Goal: Book appointment/travel/reservation

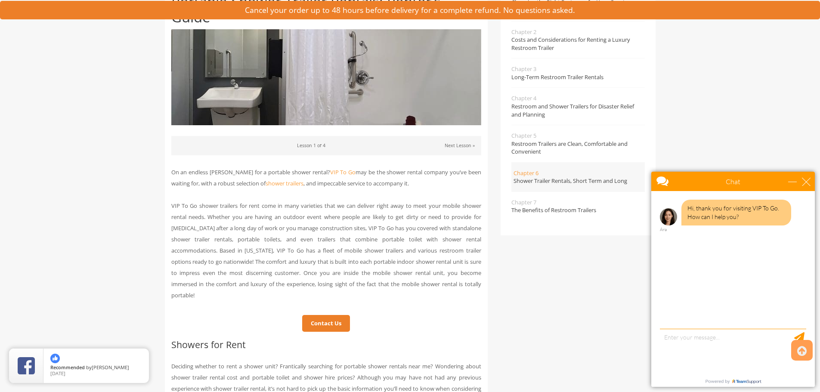
scroll to position [215, 0]
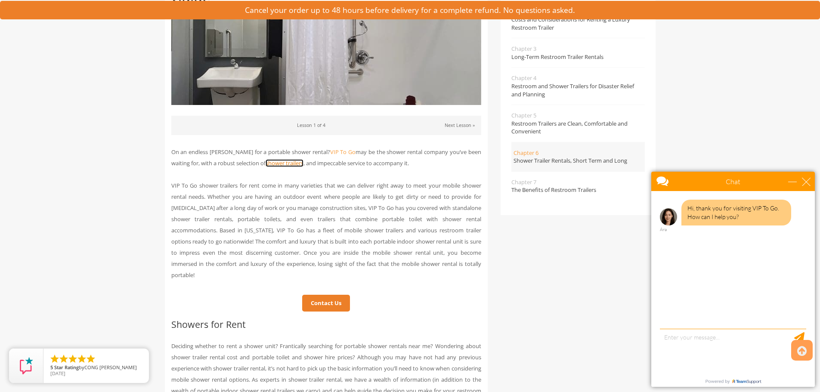
click at [276, 164] on link "shower trailers" at bounding box center [285, 163] width 38 height 8
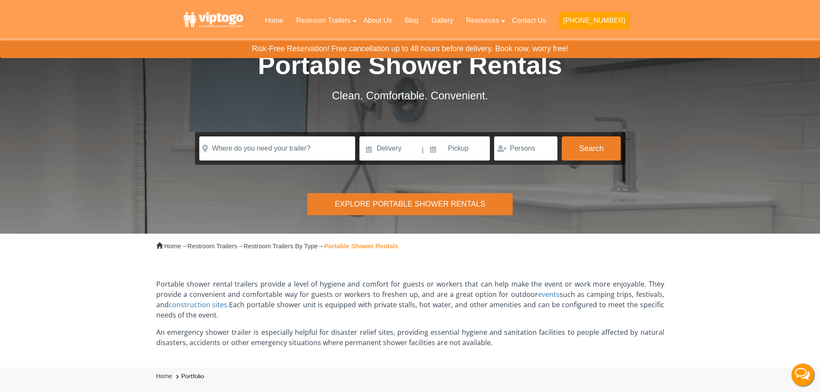
scroll to position [43, 0]
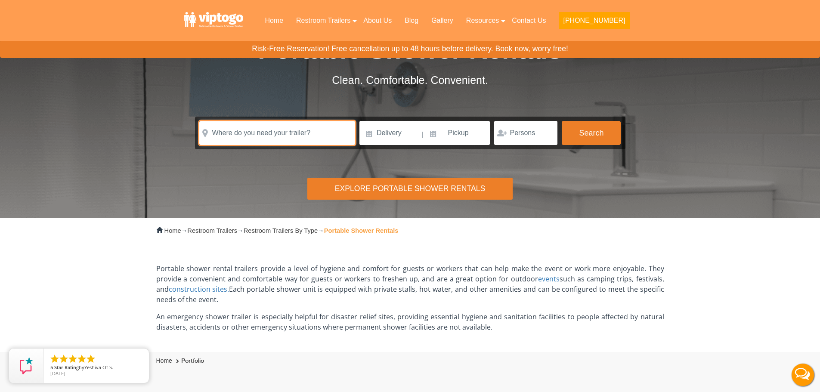
click at [262, 136] on input "text" at bounding box center [277, 133] width 156 height 24
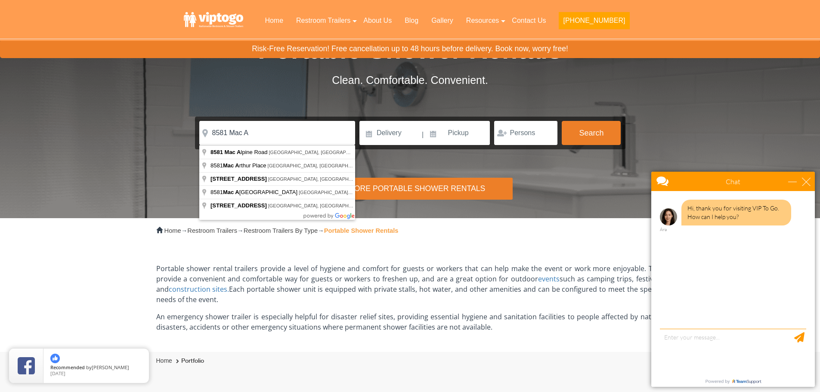
type input "8581 Mac Alpine Road, Garden Grove, CA, USA"
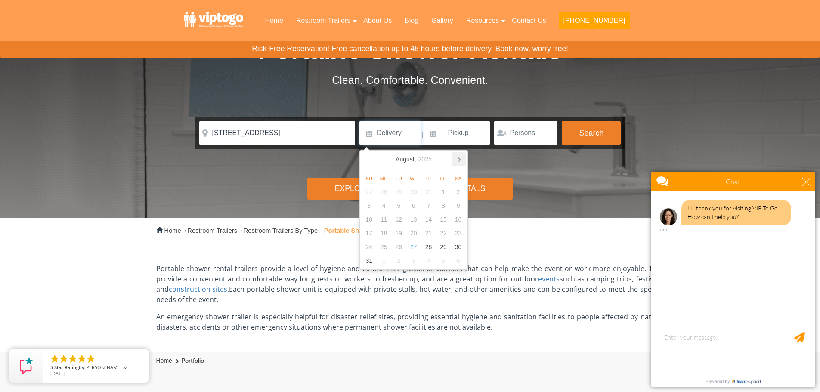
click at [459, 158] on icon at bounding box center [459, 160] width 2 height 4
click at [447, 217] on div "19" at bounding box center [443, 220] width 15 height 14
type input "09/19/2025"
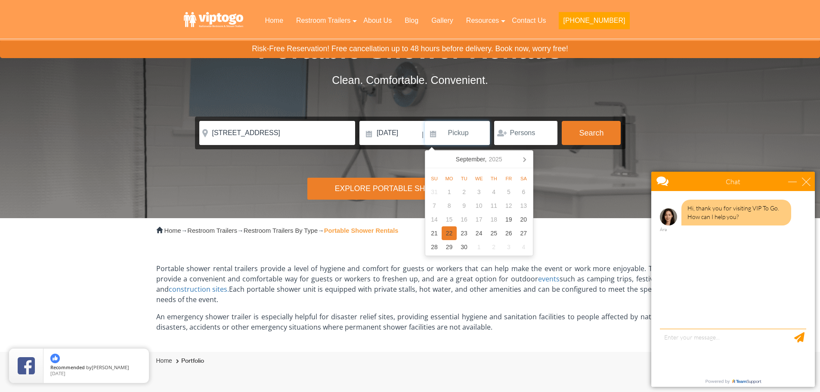
click at [446, 232] on div "22" at bounding box center [449, 234] width 15 height 14
click at [472, 134] on input "09/22/2025" at bounding box center [457, 133] width 65 height 24
click at [507, 229] on div "26" at bounding box center [509, 234] width 15 height 14
type input "09/26/2025"
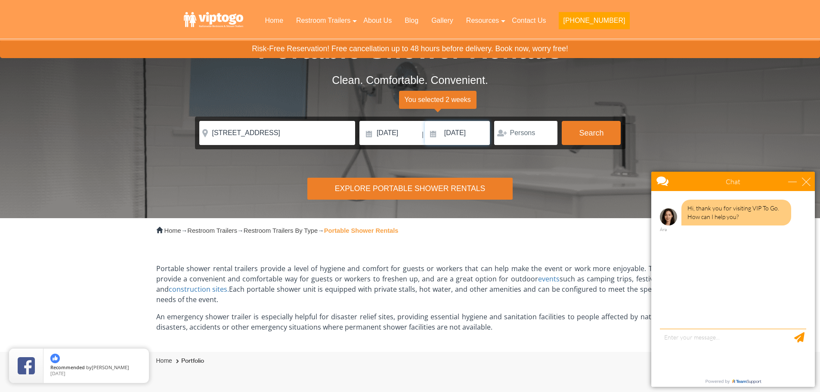
click at [456, 137] on input "09/26/2025" at bounding box center [457, 133] width 65 height 24
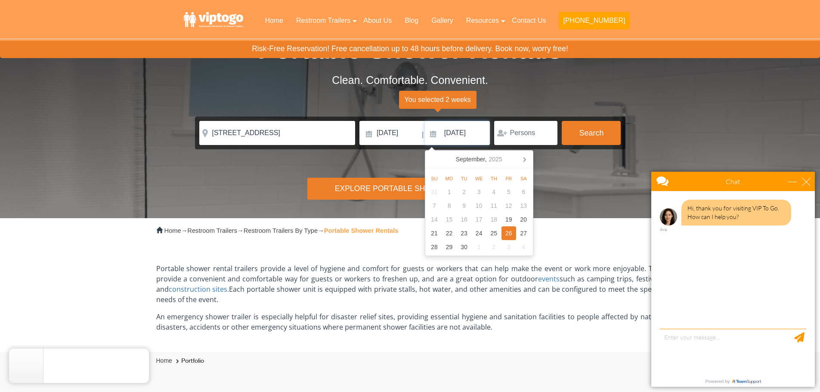
click at [510, 235] on div "26" at bounding box center [509, 234] width 15 height 14
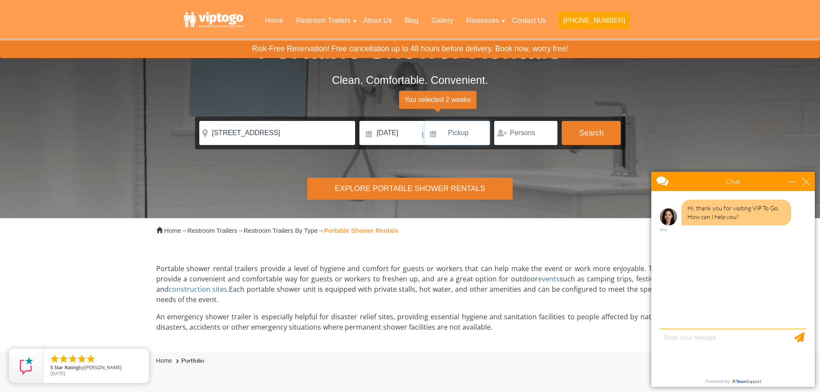
click at [449, 134] on input at bounding box center [457, 133] width 65 height 24
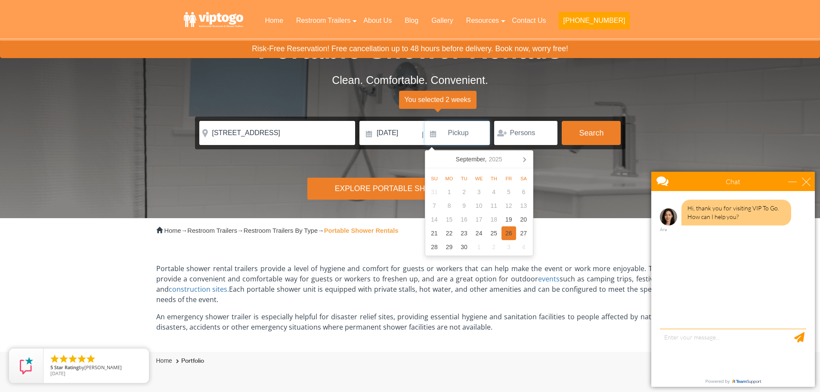
click at [513, 231] on div "26" at bounding box center [509, 234] width 15 height 14
type input "09/26/2025"
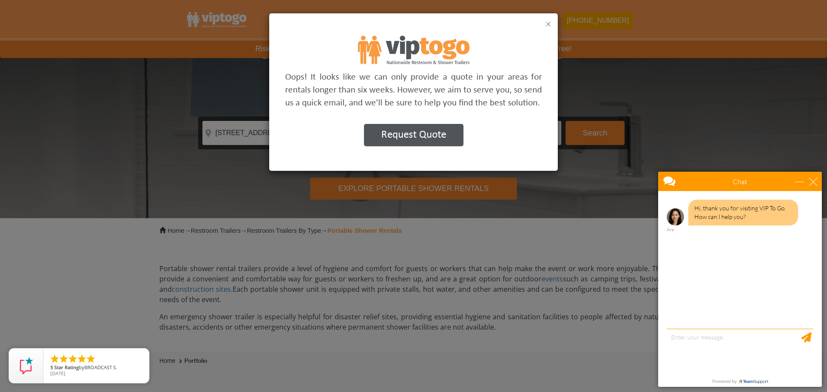
click at [547, 22] on button "×" at bounding box center [548, 24] width 6 height 10
